Goal: Complete application form: Complete application form

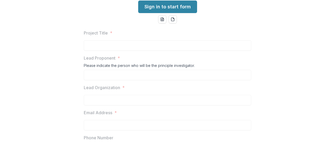
scroll to position [52, 0]
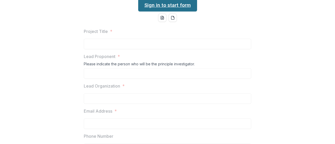
click at [173, 12] on link "Sign in to start form" at bounding box center [167, 5] width 59 height 13
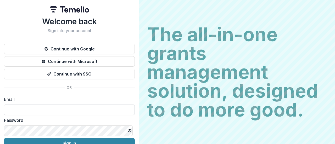
click at [33, 113] on input at bounding box center [69, 110] width 131 height 10
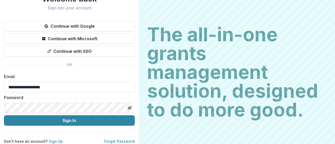
scroll to position [27, 0]
type input "**********"
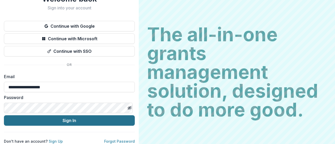
click at [69, 115] on button "Sign In" at bounding box center [69, 120] width 131 height 10
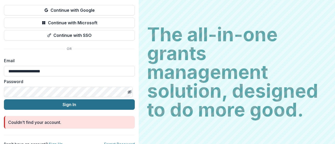
scroll to position [46, 0]
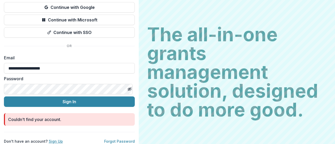
click at [55, 139] on link "Sign Up" at bounding box center [56, 141] width 14 height 4
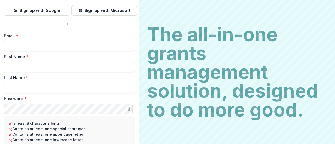
click at [46, 45] on input "Email *" at bounding box center [69, 46] width 131 height 10
type input "**********"
drag, startPoint x: 34, startPoint y: 66, endPoint x: 33, endPoint y: 64, distance: 2.7
click at [34, 66] on input "First Name *" at bounding box center [69, 67] width 131 height 10
type input "******"
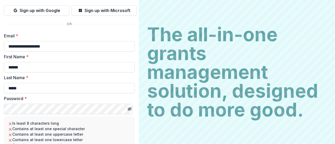
type input "*****"
click at [128, 109] on icon "Toggle password visibility" at bounding box center [130, 109] width 4 height 4
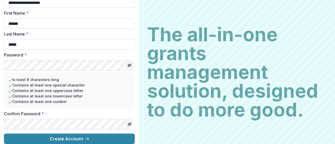
scroll to position [93, 0]
click at [128, 123] on line "Toggle password visibility" at bounding box center [129, 124] width 3 height 3
click at [128, 122] on icon "Toggle password visibility" at bounding box center [130, 124] width 4 height 4
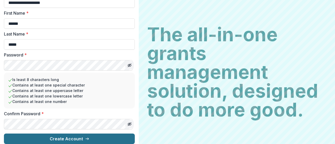
click at [98, 137] on button "Create Account" at bounding box center [69, 139] width 131 height 10
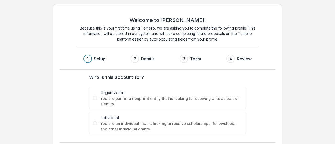
click at [97, 97] on span at bounding box center [95, 98] width 4 height 4
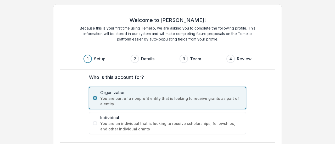
click at [265, 84] on form "Who is this account for? Organization You are part of a nonprofit entity that i…" at bounding box center [167, 104] width 201 height 60
click at [149, 97] on span "You are part of a nonprofit entity that is looking to receive grants as part of…" at bounding box center [171, 101] width 142 height 11
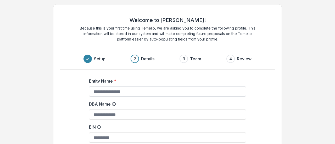
click at [114, 93] on input "Entity Name *" at bounding box center [167, 91] width 157 height 10
type input "**********"
click at [106, 114] on input "DBA Name" at bounding box center [167, 114] width 157 height 10
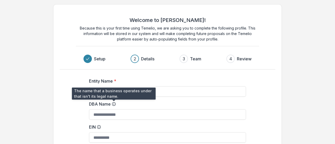
click at [113, 104] on icon at bounding box center [114, 104] width 4 height 4
click at [113, 109] on input "DBA Name" at bounding box center [167, 114] width 157 height 10
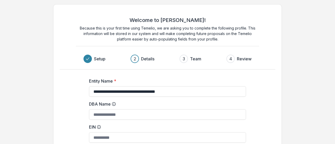
click at [113, 104] on icon at bounding box center [114, 104] width 4 height 4
click at [113, 109] on input "DBA Name" at bounding box center [167, 114] width 157 height 10
click at [113, 104] on icon at bounding box center [114, 104] width 4 height 4
click at [113, 109] on input "DBA Name" at bounding box center [167, 114] width 157 height 10
click at [113, 103] on icon at bounding box center [114, 104] width 4 height 4
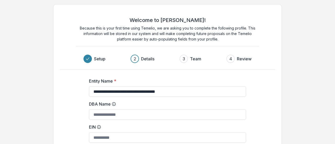
click at [113, 109] on input "DBA Name" at bounding box center [167, 114] width 157 height 10
click at [102, 103] on label "DBA Name" at bounding box center [166, 104] width 154 height 6
click at [102, 109] on input "DBA Name" at bounding box center [167, 114] width 157 height 10
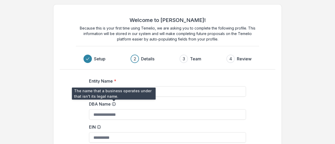
click at [112, 103] on icon at bounding box center [114, 104] width 4 height 4
click at [112, 109] on input "DBA Name" at bounding box center [167, 114] width 157 height 10
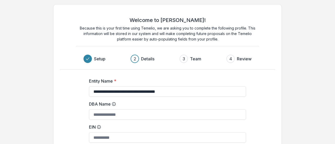
click at [112, 103] on icon at bounding box center [114, 104] width 4 height 4
click at [112, 109] on input "DBA Name" at bounding box center [167, 114] width 157 height 10
click at [113, 114] on input "DBA Name" at bounding box center [167, 114] width 157 height 10
type input "**********"
drag, startPoint x: 181, startPoint y: 91, endPoint x: 148, endPoint y: 90, distance: 33.0
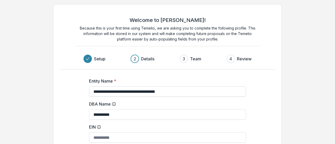
click at [148, 90] on input "**********" at bounding box center [167, 91] width 157 height 10
type input "**********"
drag, startPoint x: 103, startPoint y: 137, endPoint x: 97, endPoint y: 130, distance: 9.0
click at [103, 137] on input "EIN" at bounding box center [167, 138] width 157 height 10
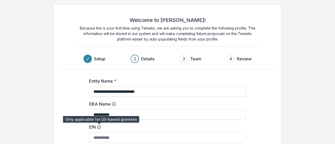
click at [97, 127] on icon at bounding box center [99, 127] width 4 height 4
click at [97, 133] on input "EIN" at bounding box center [167, 138] width 157 height 10
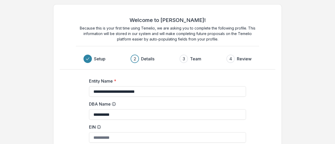
click at [99, 126] on icon at bounding box center [99, 127] width 4 height 4
click at [99, 133] on input "EIN" at bounding box center [167, 138] width 157 height 10
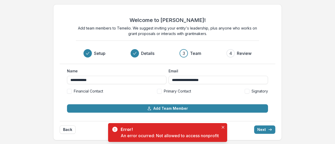
click at [160, 90] on span at bounding box center [159, 91] width 5 height 5
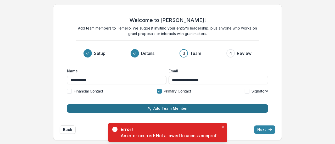
click at [161, 109] on button "Add Team Member" at bounding box center [167, 108] width 201 height 8
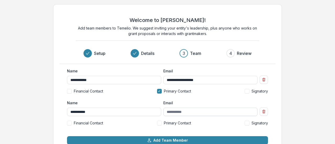
type input "**********"
click at [189, 110] on input "Email" at bounding box center [210, 112] width 94 height 8
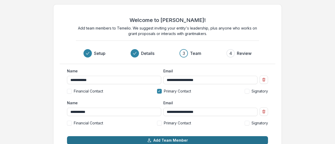
type input "**********"
click at [207, 140] on button "Add Team Member" at bounding box center [167, 140] width 201 height 8
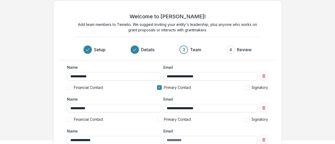
type input "**********"
click at [174, 139] on input "Email" at bounding box center [210, 140] width 94 height 8
type input "**********"
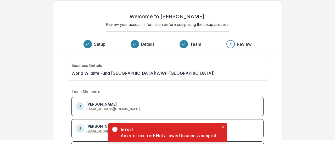
click at [171, 138] on div "An error ocurred: Not allowed to access nonprofit" at bounding box center [170, 136] width 98 height 6
click at [223, 127] on icon "Close" at bounding box center [223, 127] width 3 height 3
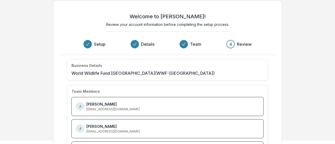
click at [149, 131] on div "J [PERSON_NAME] [EMAIL_ADDRESS][DOMAIN_NAME]" at bounding box center [167, 129] width 183 height 10
click at [300, 54] on div "Welcome to [PERSON_NAME]! Review your account information before completing the…" at bounding box center [167, 96] width 335 height 201
click at [193, 77] on div "Business Details World Wildlife Fund [GEOGRAPHIC_DATA] (WWF-[GEOGRAPHIC_DATA])" at bounding box center [167, 70] width 201 height 22
click at [105, 127] on p "[PERSON_NAME]" at bounding box center [101, 126] width 30 height 5
click at [151, 129] on div "J [PERSON_NAME] [EMAIL_ADDRESS][DOMAIN_NAME]" at bounding box center [167, 129] width 183 height 10
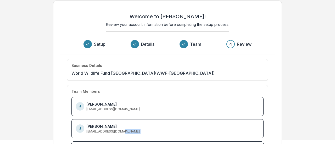
drag, startPoint x: 151, startPoint y: 129, endPoint x: 153, endPoint y: 129, distance: 2.9
click at [152, 129] on div "J [PERSON_NAME] [EMAIL_ADDRESS][DOMAIN_NAME]" at bounding box center [167, 129] width 183 height 10
click at [241, 43] on h3 "Review" at bounding box center [244, 44] width 15 height 6
click at [230, 45] on div "4" at bounding box center [230, 44] width 3 height 6
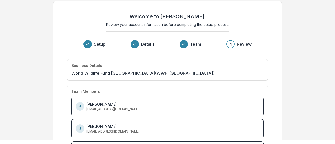
click at [192, 42] on h3 "Team" at bounding box center [195, 44] width 11 height 6
click at [101, 129] on p "[EMAIL_ADDRESS][DOMAIN_NAME]" at bounding box center [112, 131] width 53 height 5
click at [100, 129] on p "[EMAIL_ADDRESS][DOMAIN_NAME]" at bounding box center [112, 131] width 53 height 5
click at [80, 126] on p "J" at bounding box center [80, 128] width 2 height 5
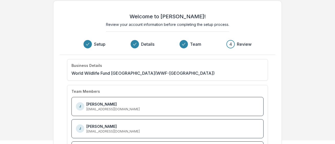
click at [267, 41] on div "Welcome to [PERSON_NAME]! Review your account information before completing the…" at bounding box center [168, 31] width 216 height 48
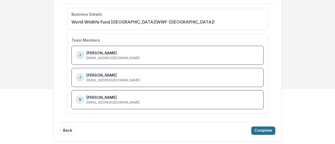
click at [268, 129] on button "Complete" at bounding box center [263, 131] width 24 height 8
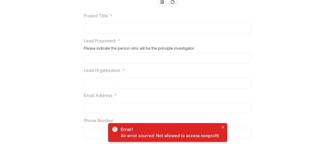
scroll to position [52, 0]
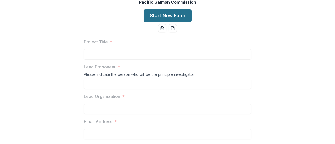
click at [175, 22] on button "Start New Form" at bounding box center [168, 15] width 48 height 13
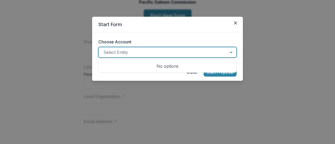
click at [133, 52] on div at bounding box center [162, 52] width 119 height 7
click at [230, 52] on div at bounding box center [231, 52] width 9 height 10
click at [233, 52] on div at bounding box center [231, 52] width 9 height 10
type input "*"
type input "**********"
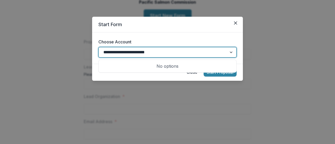
click at [204, 68] on button "Start Proposal" at bounding box center [220, 72] width 33 height 8
click at [180, 75] on footer "Close Start Proposal" at bounding box center [167, 72] width 151 height 17
click at [147, 53] on div at bounding box center [162, 52] width 119 height 7
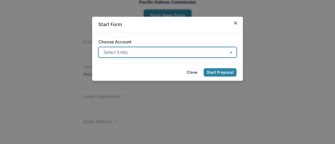
click at [147, 53] on div at bounding box center [162, 52] width 119 height 7
click at [191, 71] on button "Close" at bounding box center [192, 72] width 17 height 8
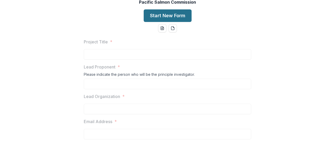
click at [177, 22] on button "Start New Form" at bounding box center [168, 15] width 48 height 13
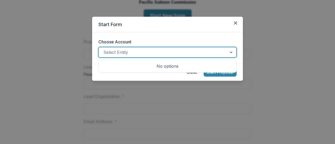
click at [233, 53] on div at bounding box center [231, 52] width 9 height 10
type input "*****"
click at [204, 68] on button "Start Proposal" at bounding box center [220, 72] width 33 height 8
click at [236, 20] on button "Close" at bounding box center [236, 23] width 8 height 8
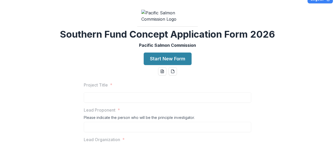
scroll to position [0, 0]
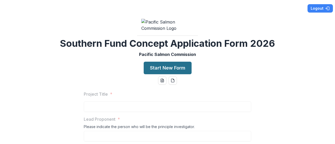
click at [157, 74] on button "Start New Form" at bounding box center [168, 68] width 48 height 13
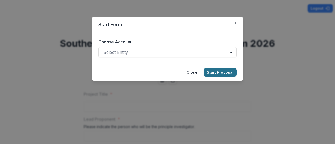
click at [223, 69] on button "Start Proposal" at bounding box center [220, 72] width 33 height 8
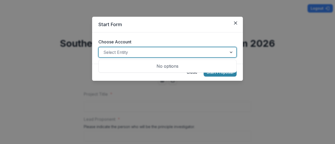
click at [231, 53] on div at bounding box center [231, 52] width 9 height 10
click at [236, 23] on icon "Close" at bounding box center [235, 22] width 3 height 3
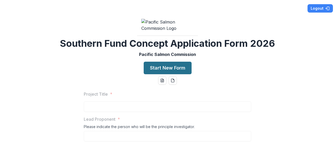
click at [171, 74] on button "Start New Form" at bounding box center [168, 68] width 48 height 13
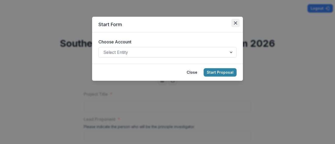
click at [236, 25] on button "Close" at bounding box center [236, 23] width 8 height 8
